Goal: Task Accomplishment & Management: Manage account settings

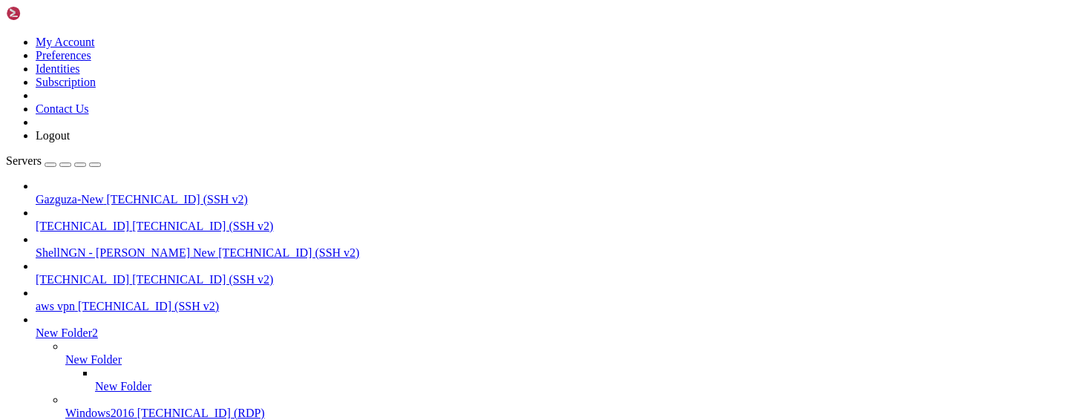
click at [6, 36] on icon at bounding box center [6, 36] width 0 height 0
click at [91, 62] on link "Preferences" at bounding box center [64, 55] width 56 height 13
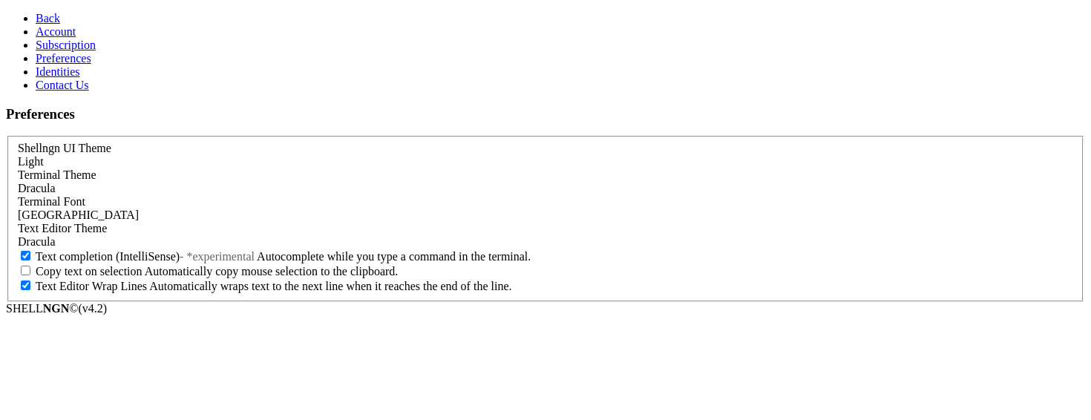
scroll to position [101, 0]
click at [80, 78] on link "Identities" at bounding box center [58, 71] width 45 height 13
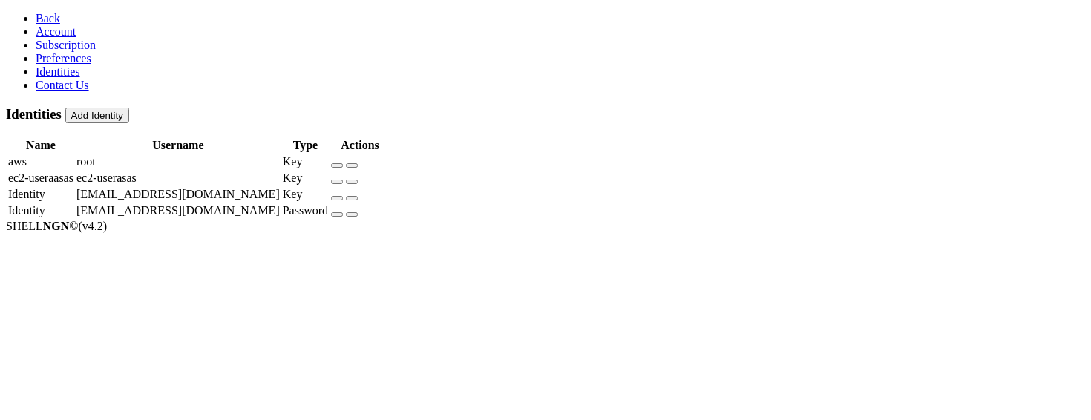
click at [129, 108] on button "Add Identity" at bounding box center [97, 116] width 64 height 16
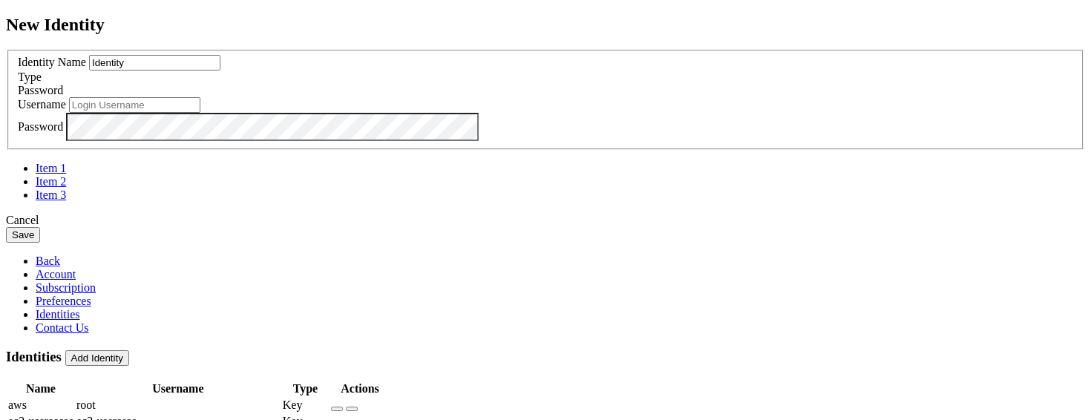
click at [200, 113] on input "text" at bounding box center [134, 105] width 131 height 16
type input "ttt"
click at [40, 243] on button "Save" at bounding box center [23, 235] width 34 height 16
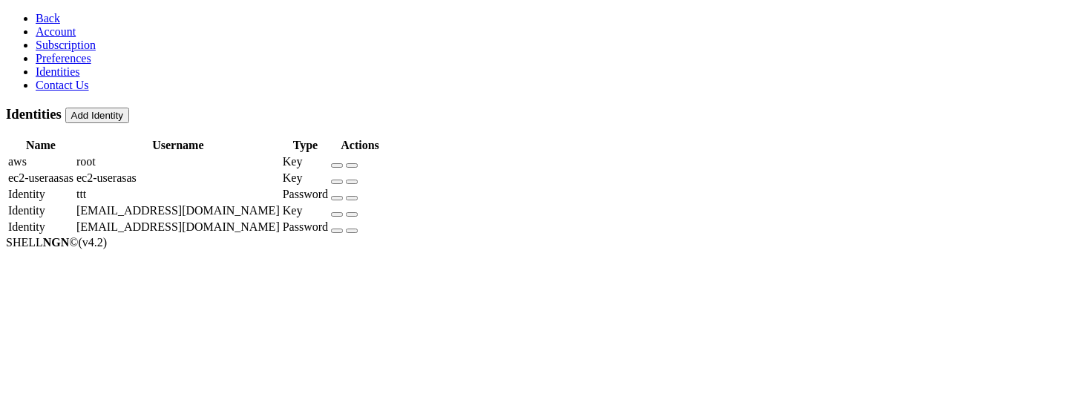
click at [656, 237] on section "Identities Add Identity Name Username Type Actions aws root Key ec2-useraasas e…" at bounding box center [545, 171] width 1079 height 131
click at [380, 237] on section "Identities Add Identity Name Username Type Actions aws root Key ec2-useraasas e…" at bounding box center [545, 171] width 1079 height 131
click at [830, 237] on section "Identities Add Identity Name Username Type Actions aws root Key ec2-useraasas e…" at bounding box center [545, 171] width 1079 height 131
